Goal: Find specific page/section: Find specific page/section

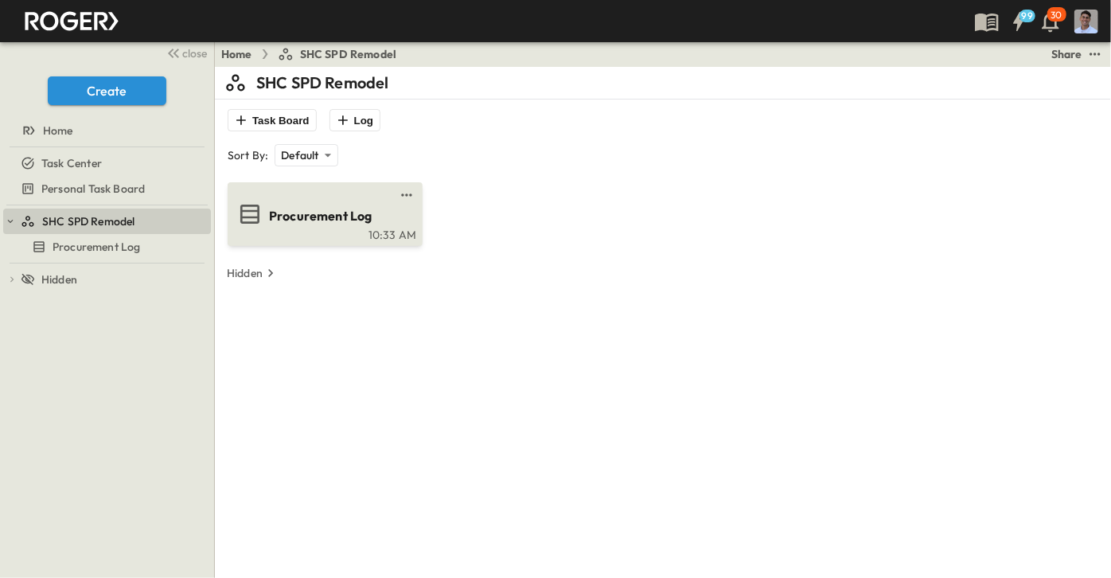
click at [280, 213] on span "Procurement Log" at bounding box center [320, 216] width 103 height 18
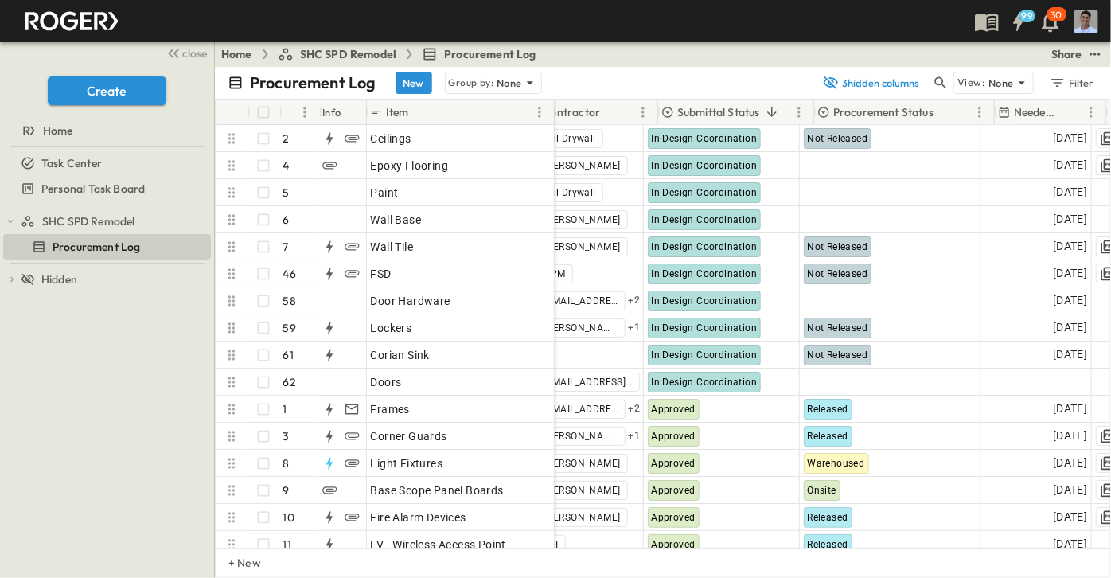
scroll to position [0, 211]
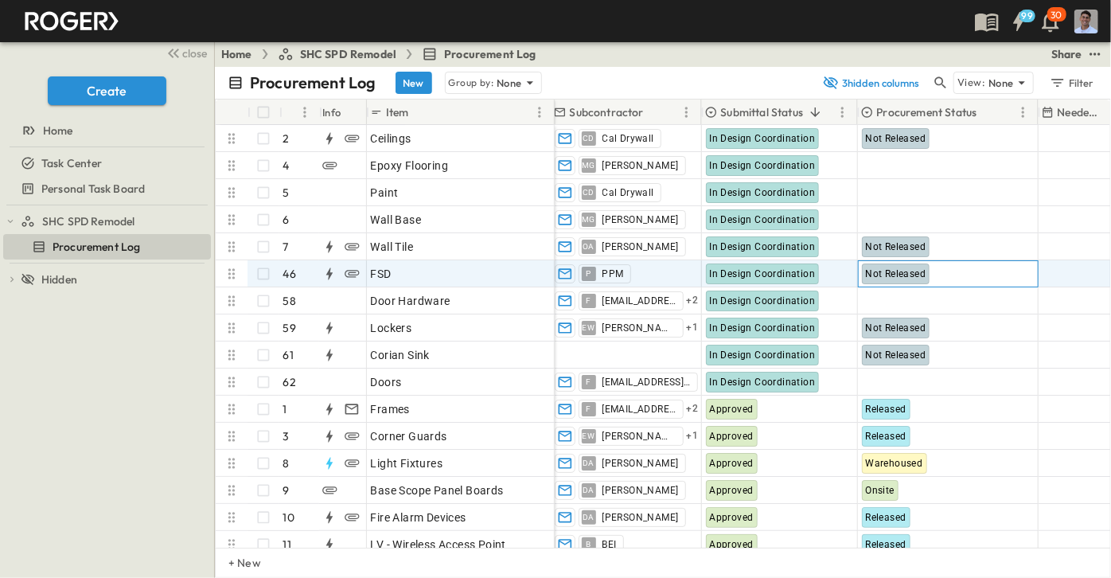
click at [881, 271] on span "Not Released" at bounding box center [896, 273] width 60 height 11
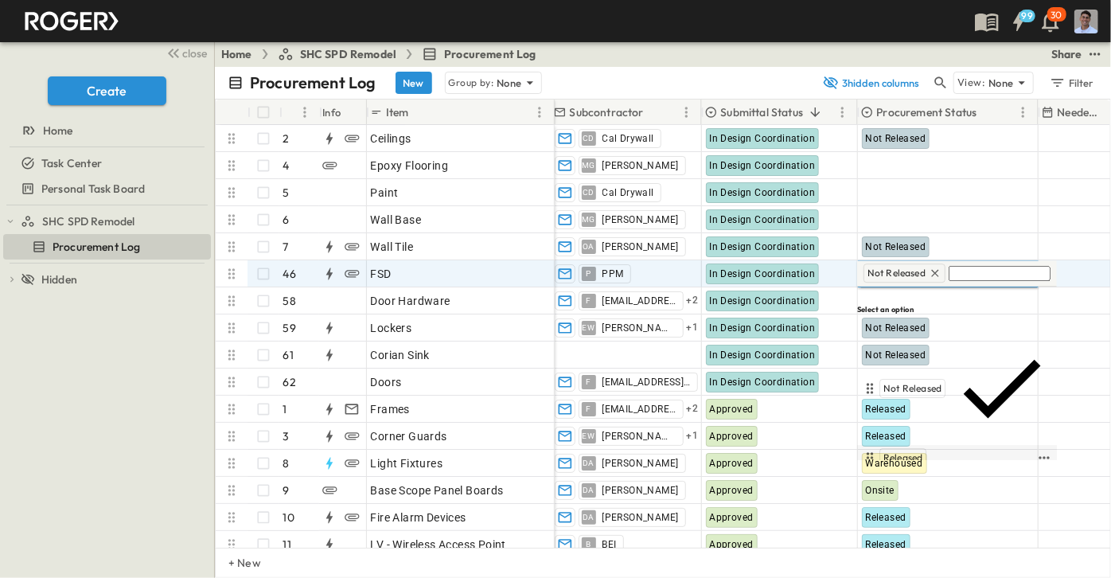
click at [923, 451] on span "Released" at bounding box center [903, 457] width 39 height 13
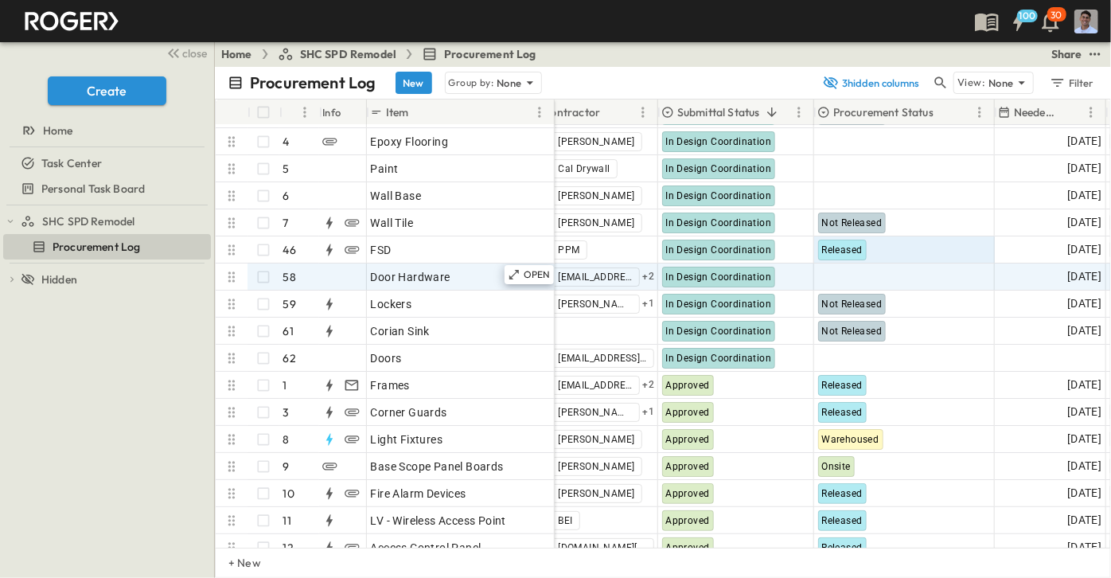
scroll to position [0, 255]
